Goal: Book appointment/travel/reservation

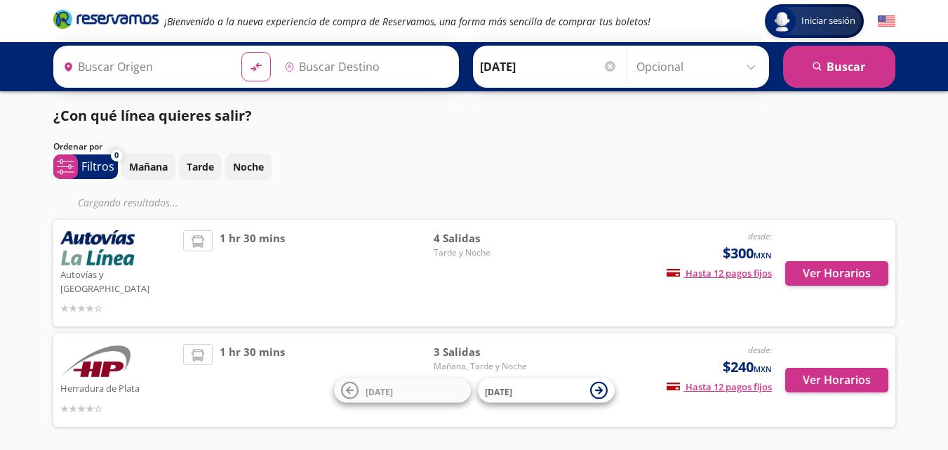
type input "Maravatío, [GEOGRAPHIC_DATA]"
type input "[GEOGRAPHIC_DATA], [GEOGRAPHIC_DATA]"
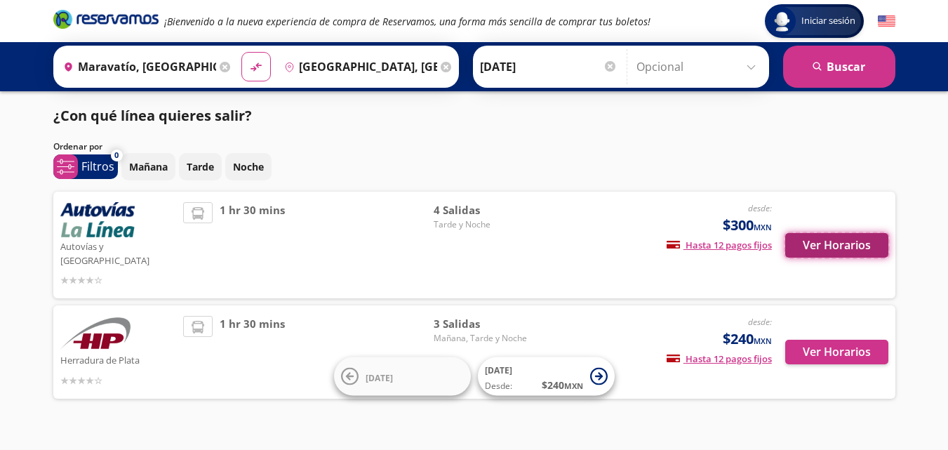
click at [831, 239] on button "Ver Horarios" at bounding box center [836, 245] width 103 height 25
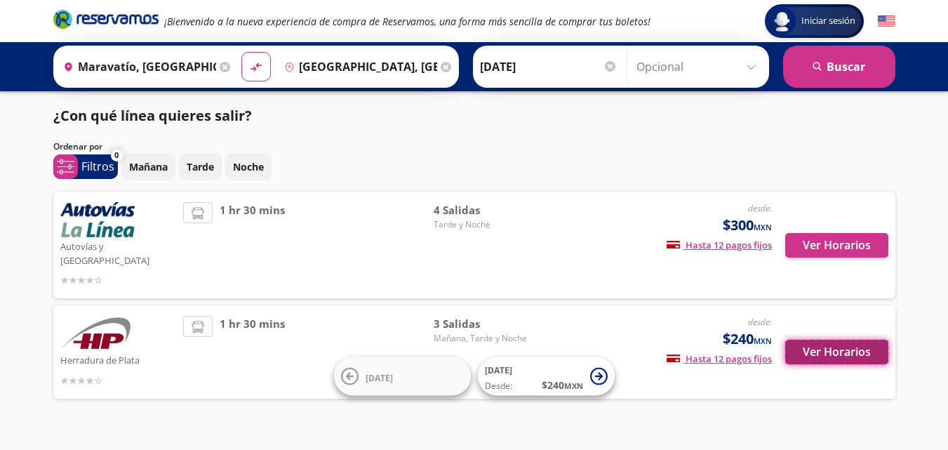
click at [822, 340] on button "Ver Horarios" at bounding box center [836, 352] width 103 height 25
